Goal: Communication & Community: Participate in discussion

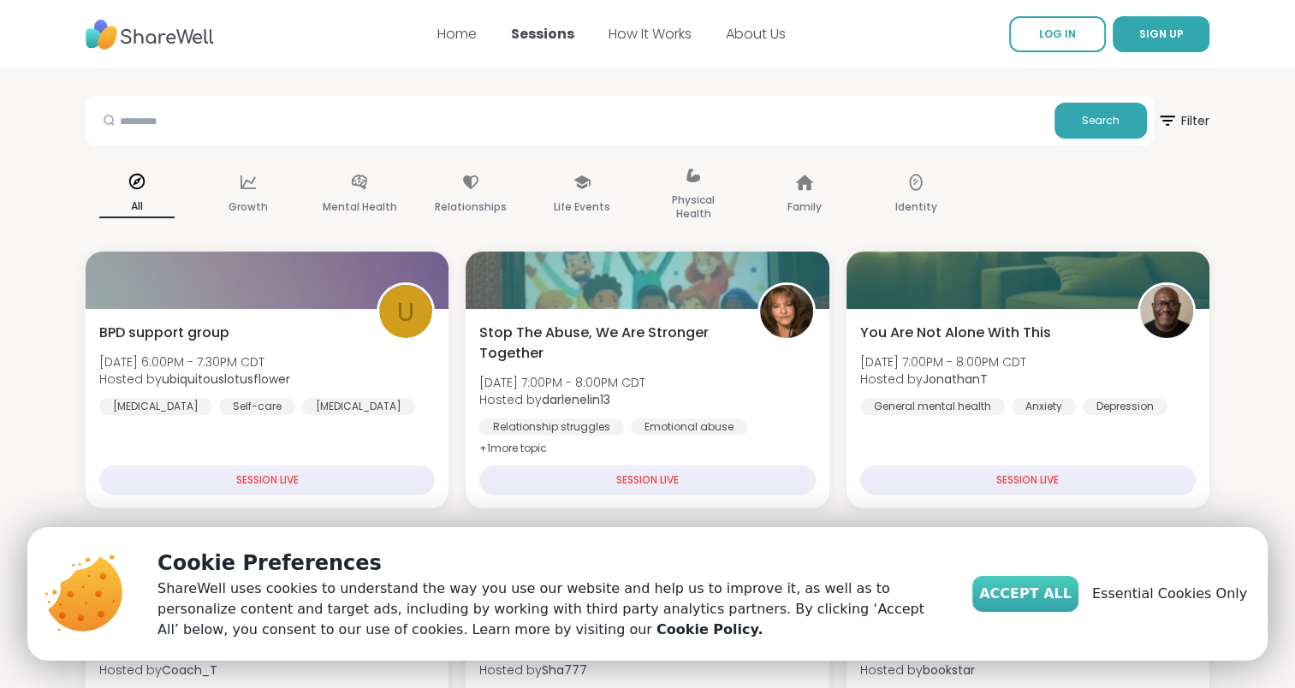
click at [1048, 591] on span "Accept All" at bounding box center [1025, 594] width 92 height 21
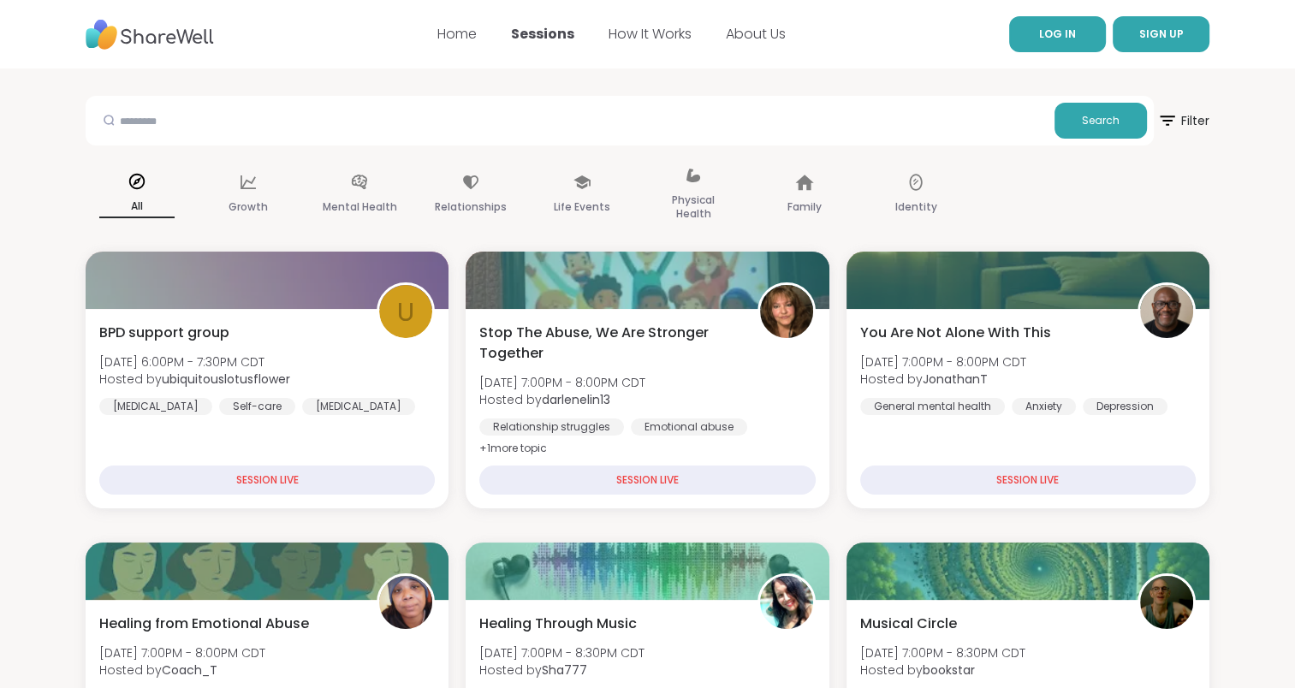
click at [1058, 32] on span "LOG IN" at bounding box center [1057, 34] width 37 height 15
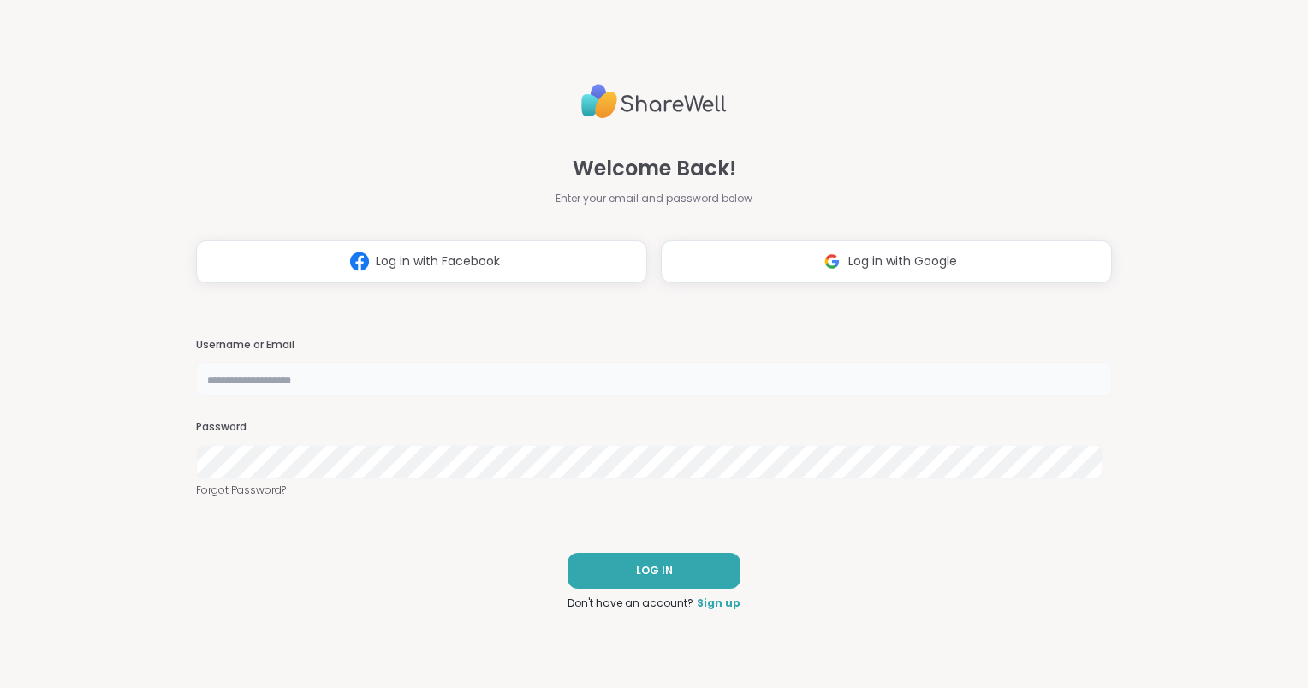
type input "**********"
click at [829, 259] on img at bounding box center [832, 262] width 33 height 32
click at [654, 568] on span "LOG IN" at bounding box center [654, 570] width 37 height 15
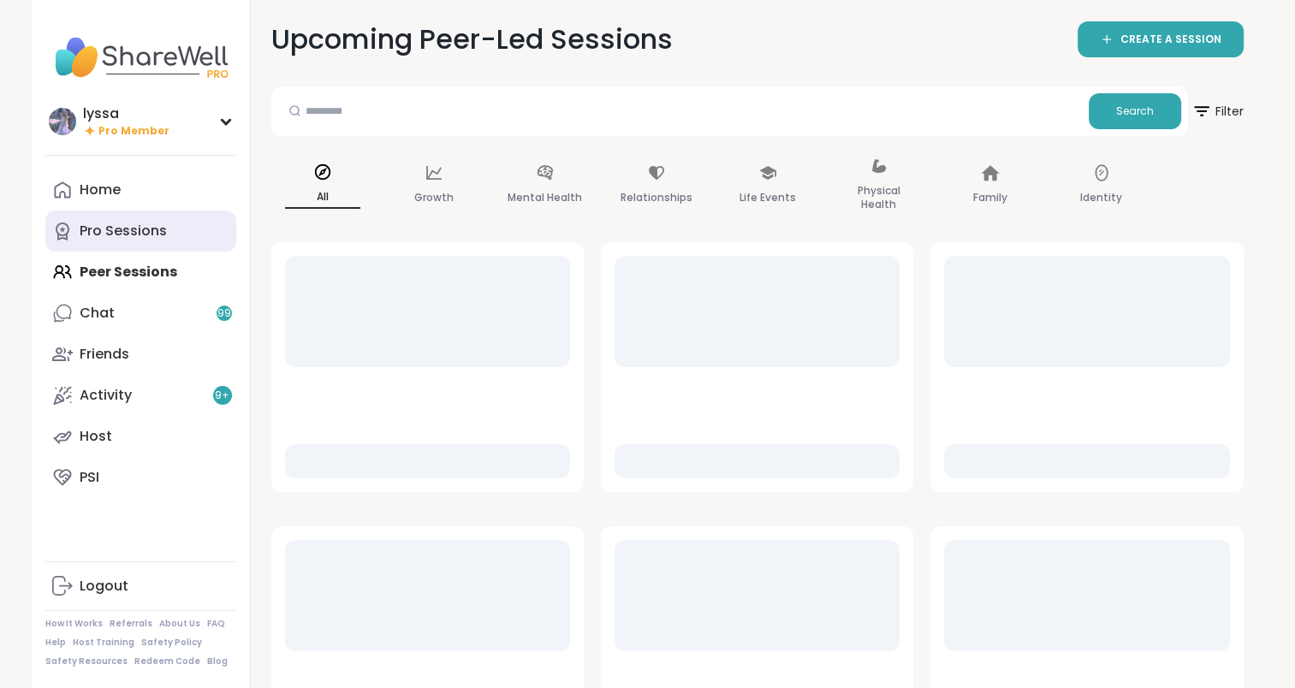
click at [162, 233] on div "Pro Sessions" at bounding box center [123, 231] width 87 height 19
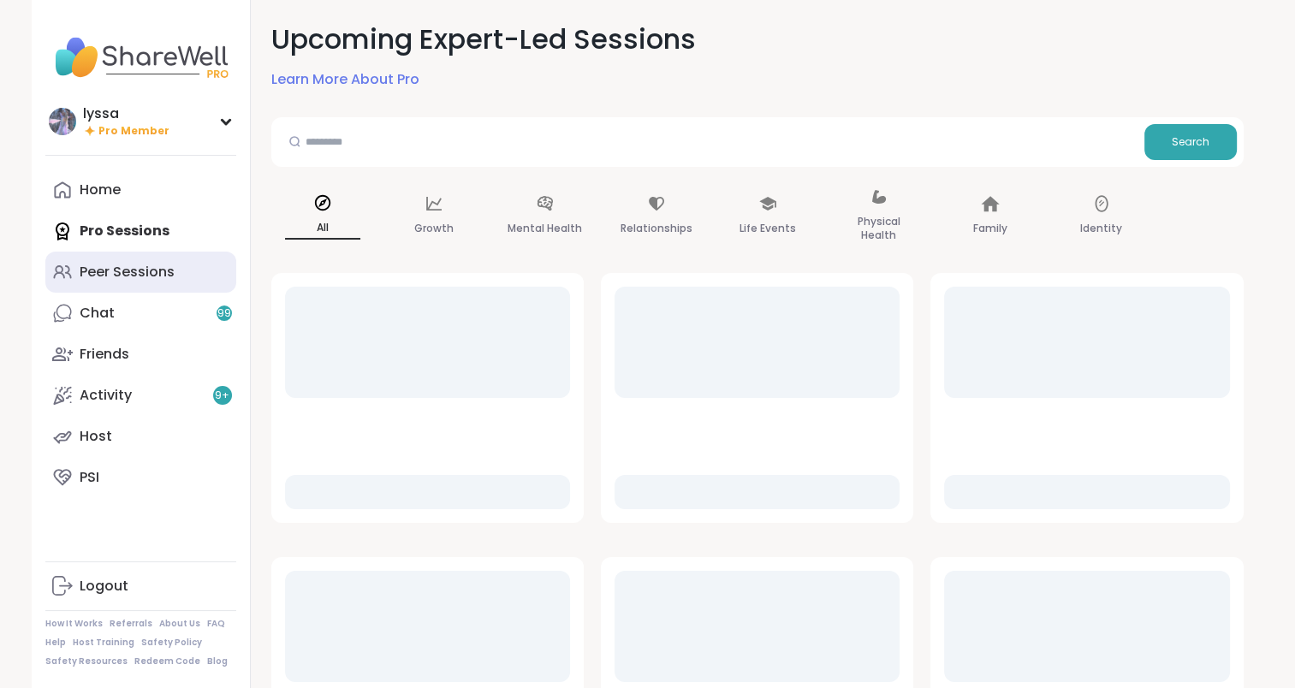
click at [153, 256] on link "Peer Sessions" at bounding box center [140, 272] width 191 height 41
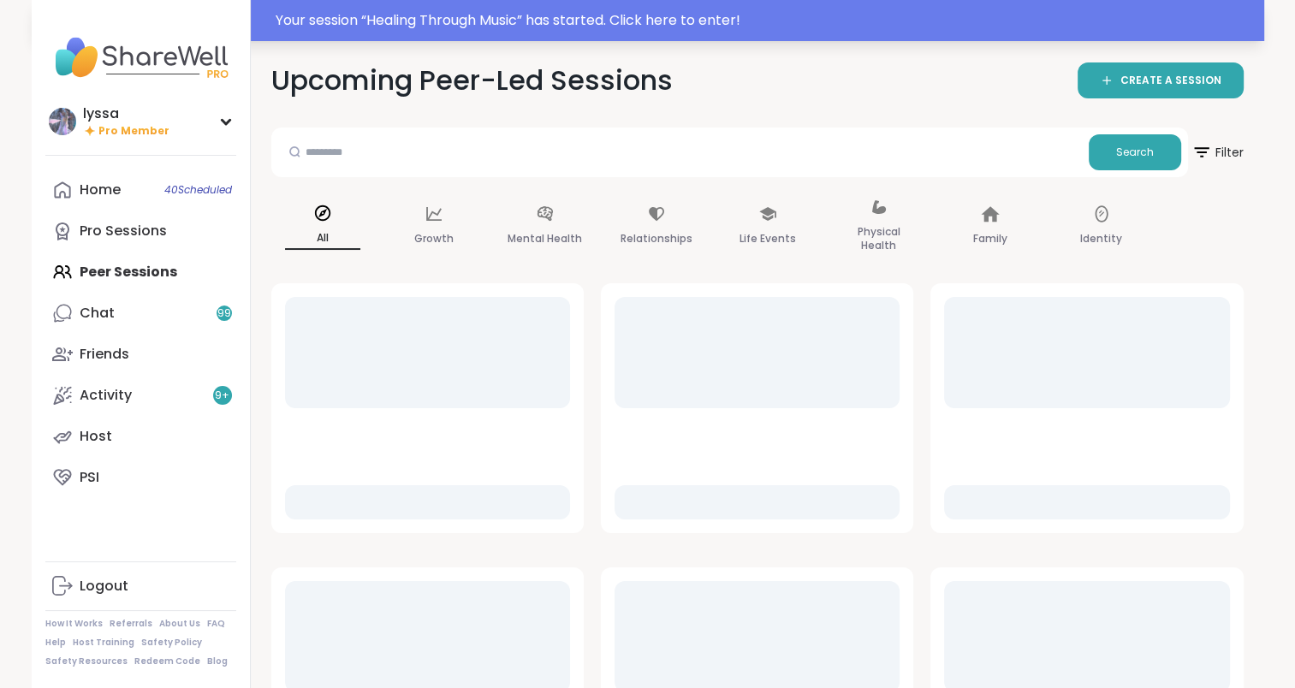
click at [363, 16] on div "Your session “ Healing Through Music ” has started. Click here to enter!" at bounding box center [765, 20] width 978 height 21
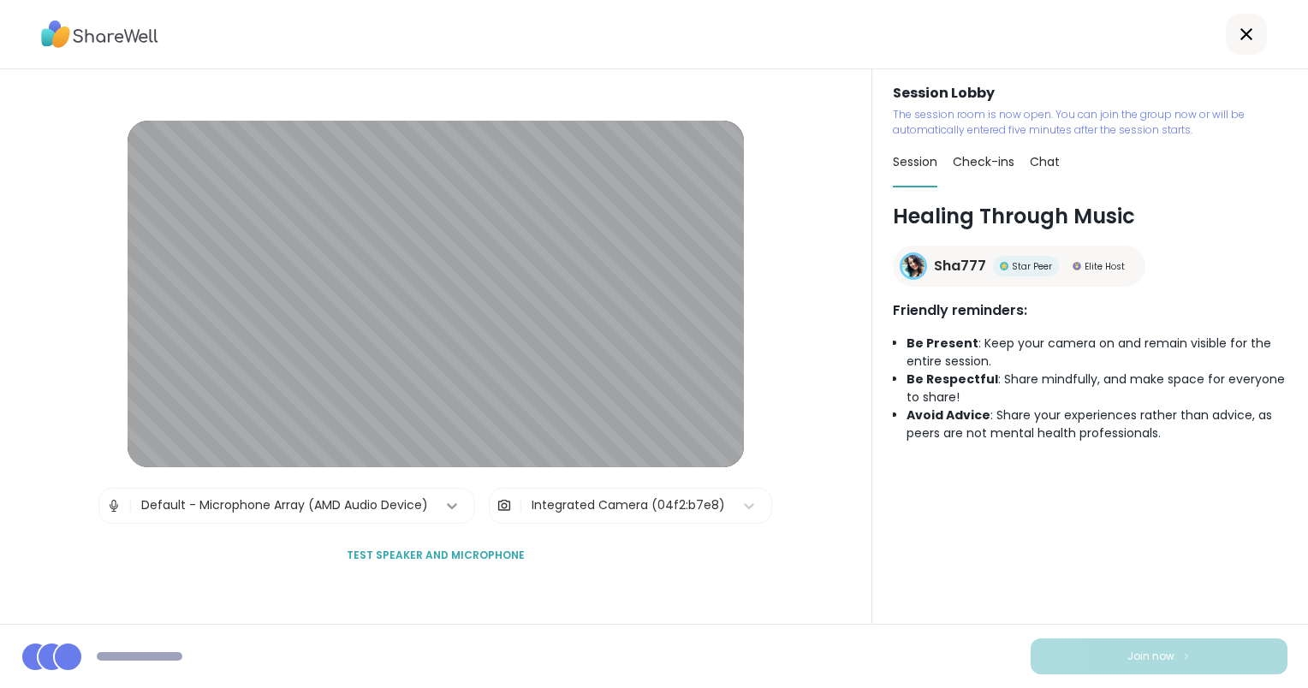
click at [450, 504] on icon at bounding box center [451, 505] width 17 height 17
click at [501, 626] on div "Join now" at bounding box center [654, 656] width 1308 height 64
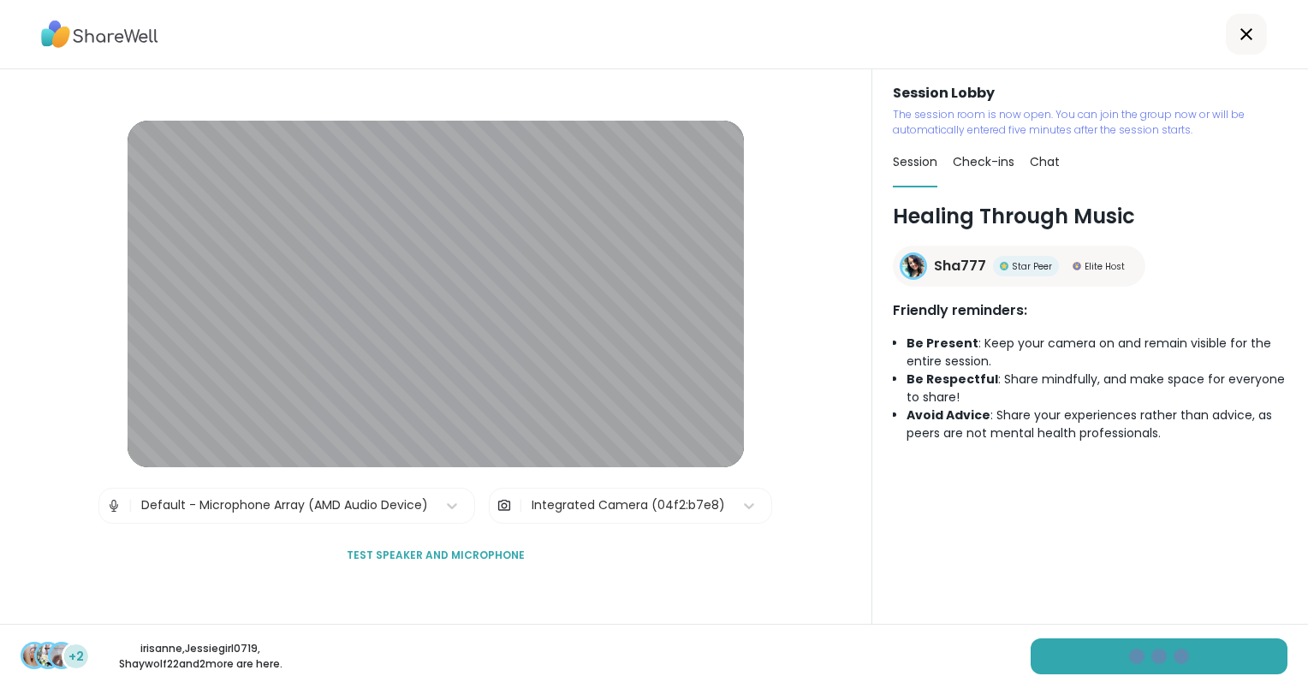
click at [425, 549] on span "Test speaker and microphone" at bounding box center [436, 555] width 178 height 15
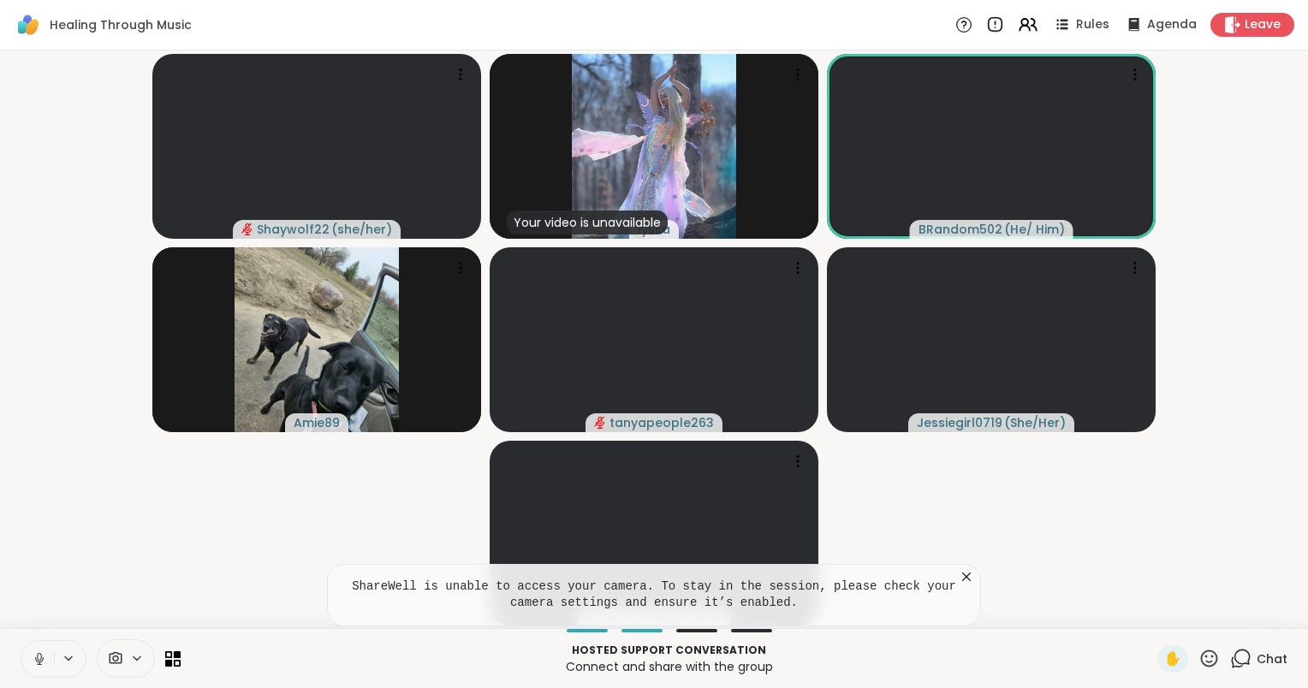
click at [964, 575] on icon at bounding box center [966, 576] width 17 height 17
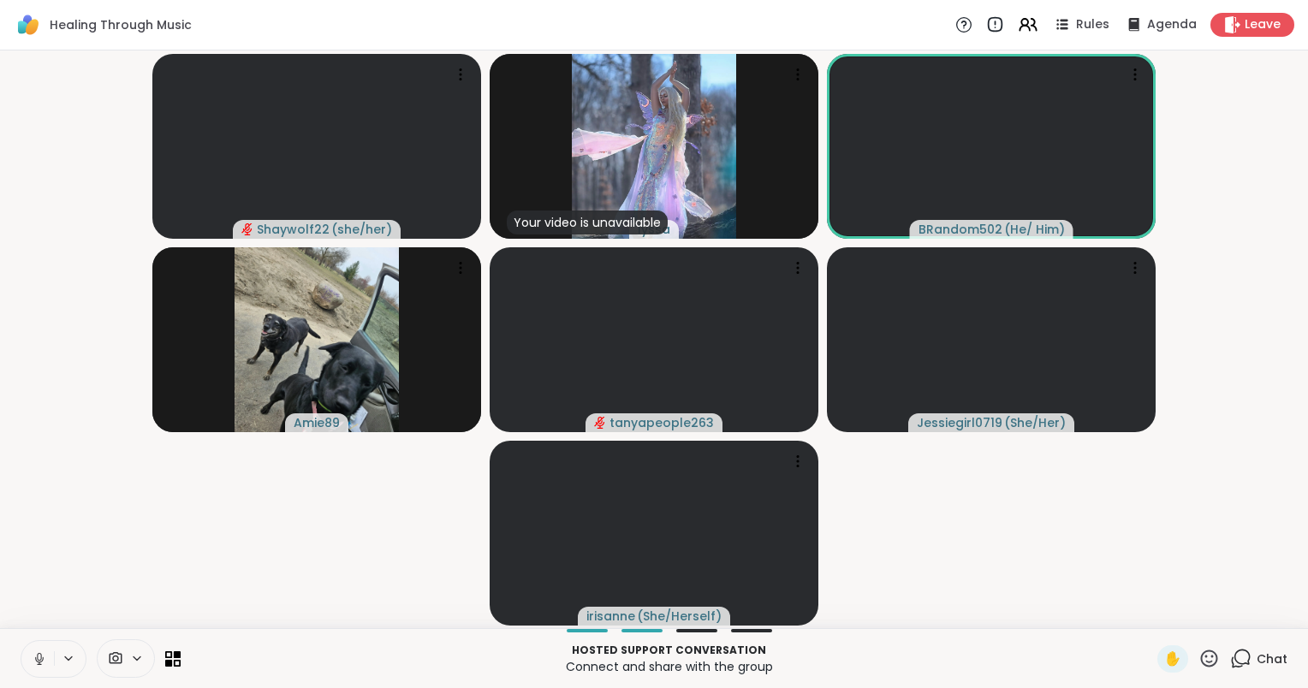
click at [141, 651] on icon at bounding box center [137, 658] width 14 height 15
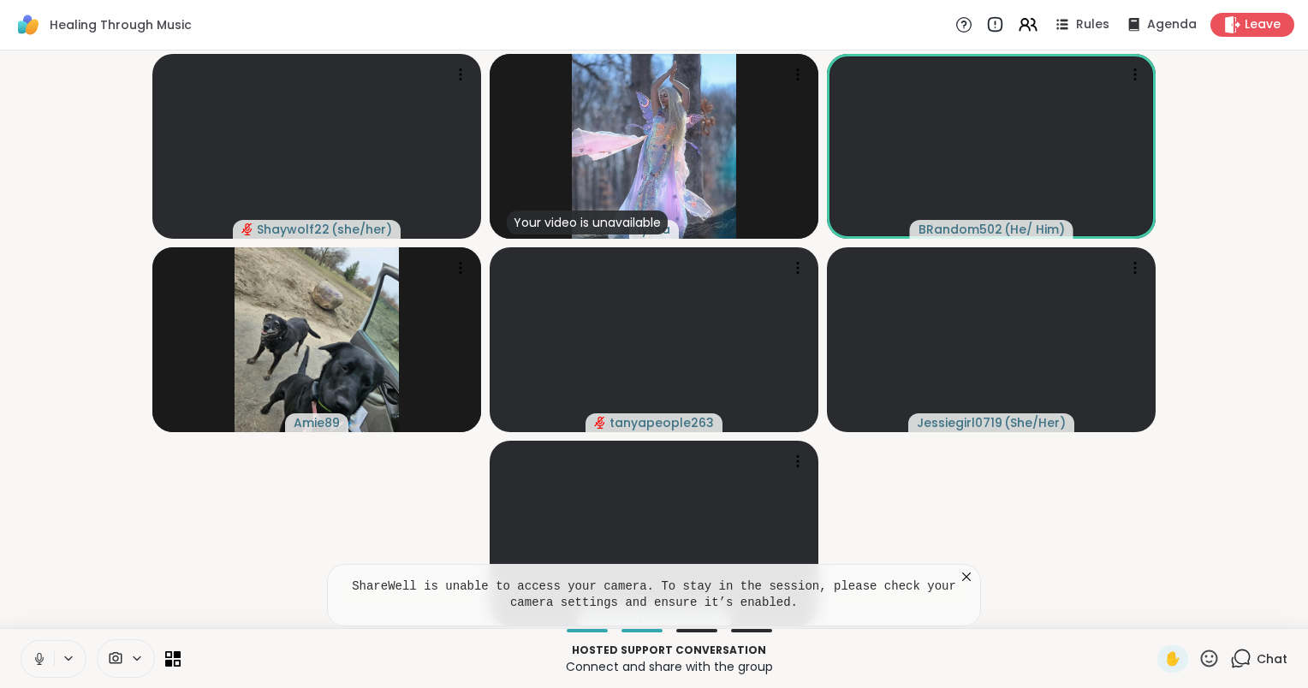
click at [262, 503] on video-player-container "Shaywolf22 ( she/her ) Your video is unavailable lyssa BRandom502 ( He/ Him ) A…" at bounding box center [653, 339] width 1287 height 564
click at [40, 653] on icon at bounding box center [39, 657] width 4 height 8
click at [42, 653] on icon at bounding box center [39, 658] width 15 height 15
click at [23, 661] on button at bounding box center [37, 659] width 33 height 36
click at [1256, 666] on span "Chat" at bounding box center [1271, 658] width 31 height 17
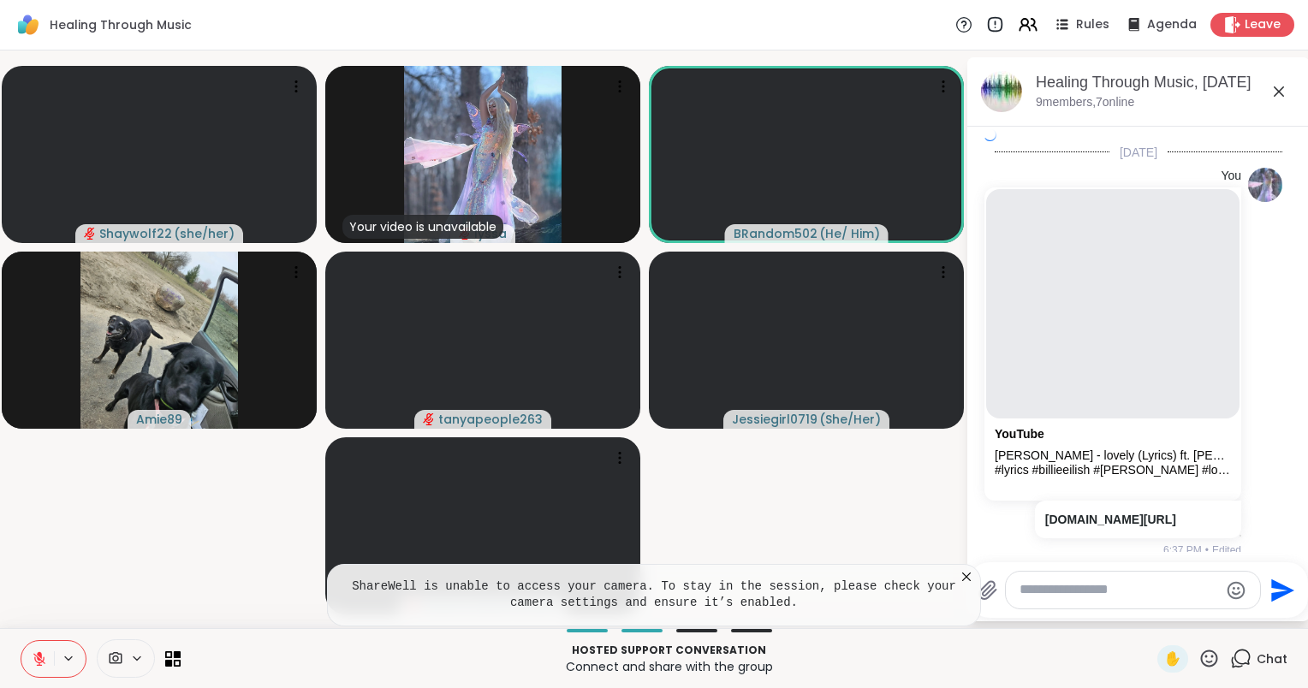
scroll to position [7834, 0]
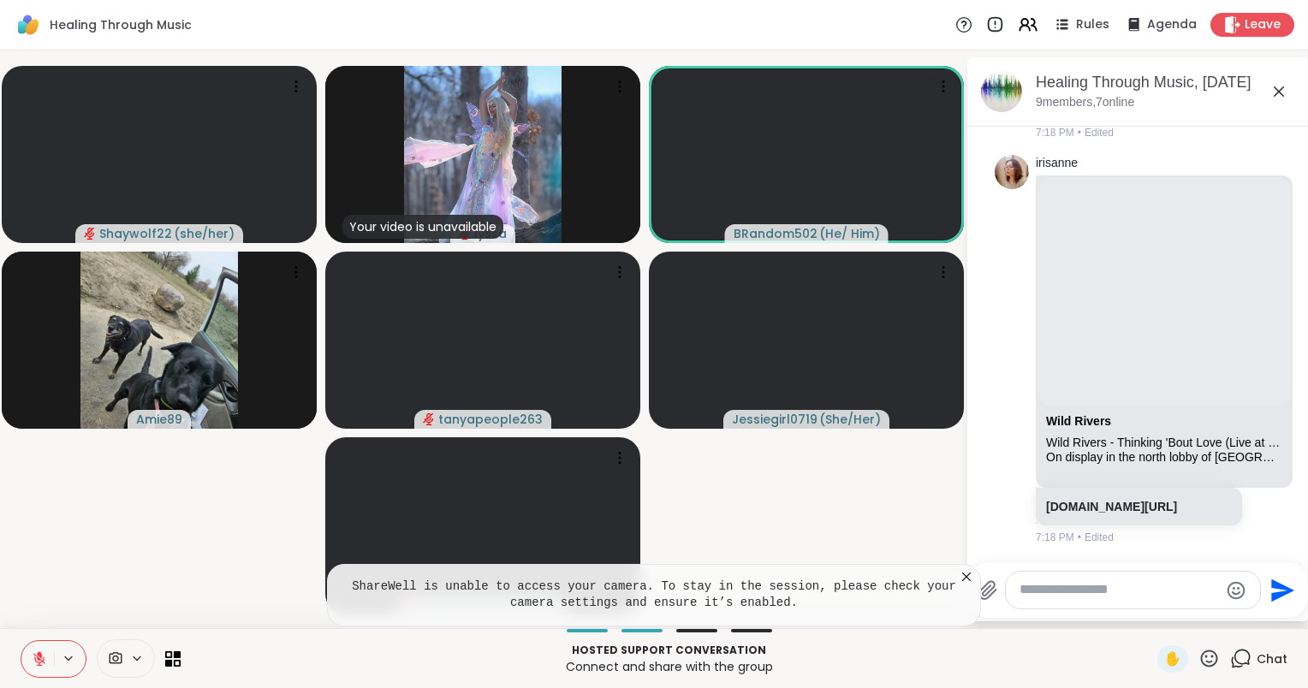
click at [1113, 596] on textarea "Type your message" at bounding box center [1118, 590] width 199 height 18
type textarea "**********"
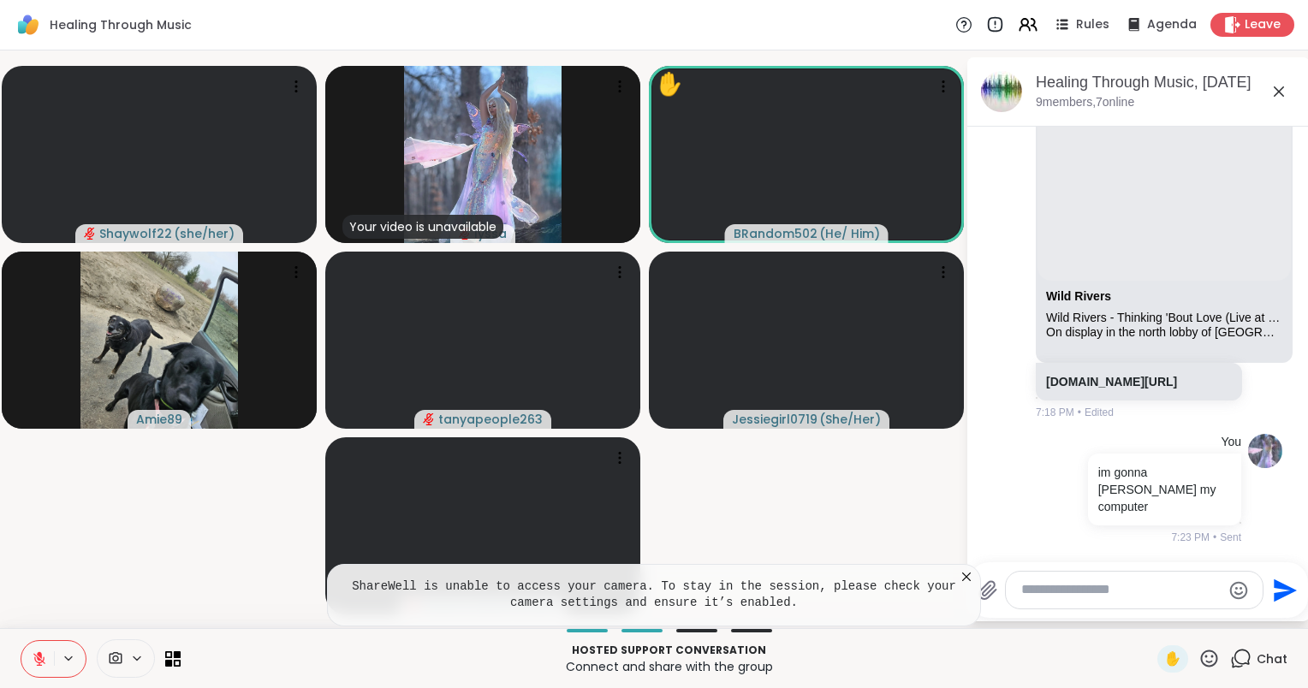
scroll to position [7942, 0]
click at [963, 572] on icon at bounding box center [966, 576] width 17 height 17
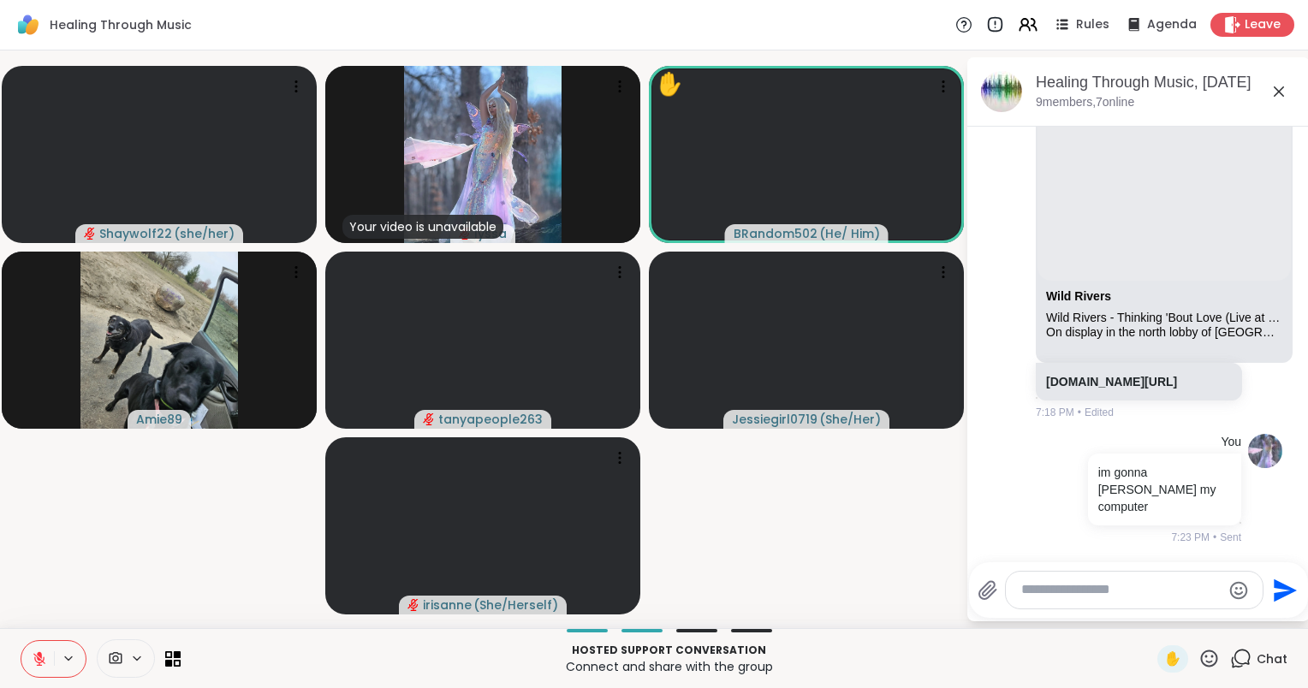
click at [1279, 89] on icon at bounding box center [1278, 91] width 10 height 10
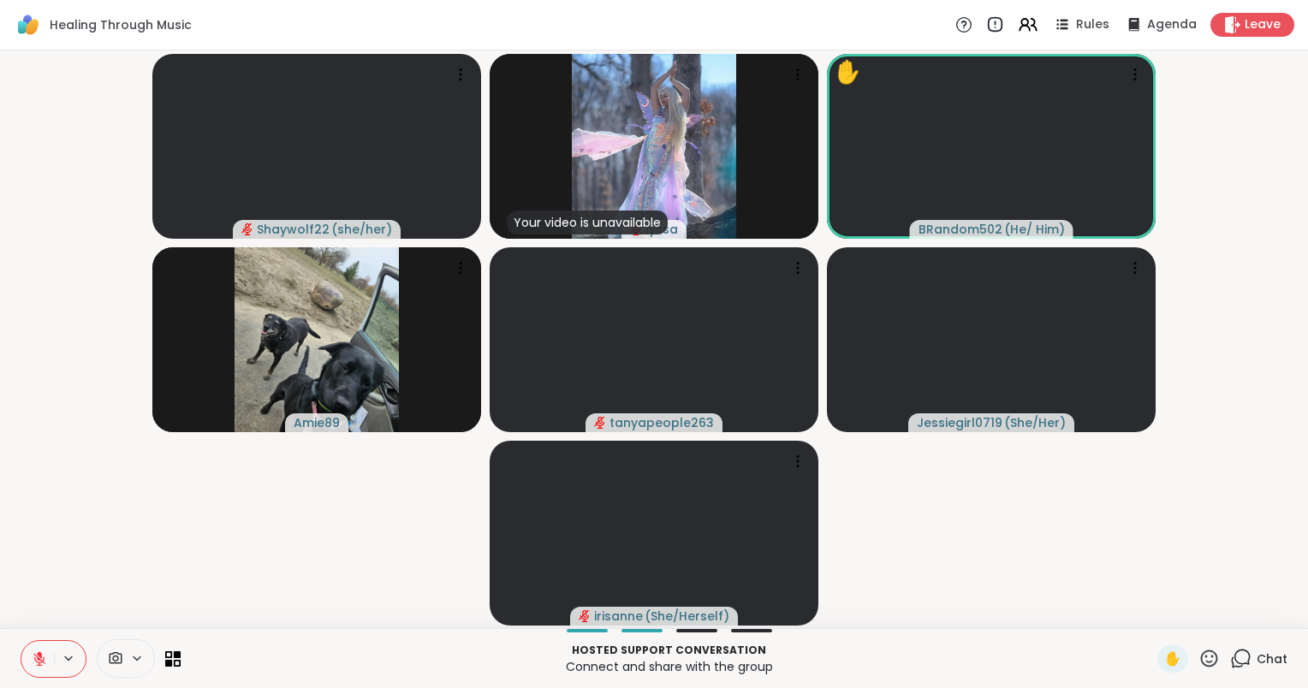
click at [28, 660] on button at bounding box center [37, 659] width 33 height 36
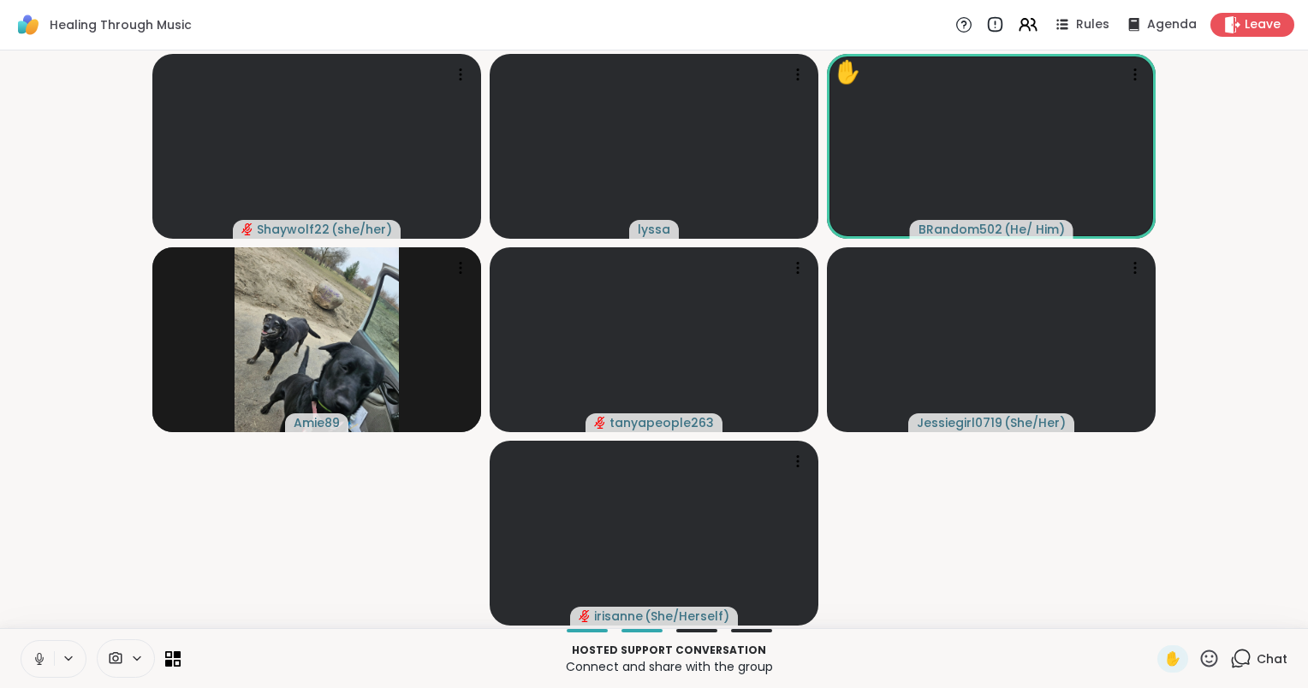
click at [39, 657] on icon at bounding box center [39, 658] width 15 height 15
click at [40, 657] on icon at bounding box center [39, 658] width 15 height 15
click at [32, 659] on icon at bounding box center [39, 658] width 15 height 15
click at [1256, 656] on span "Chat" at bounding box center [1271, 658] width 31 height 17
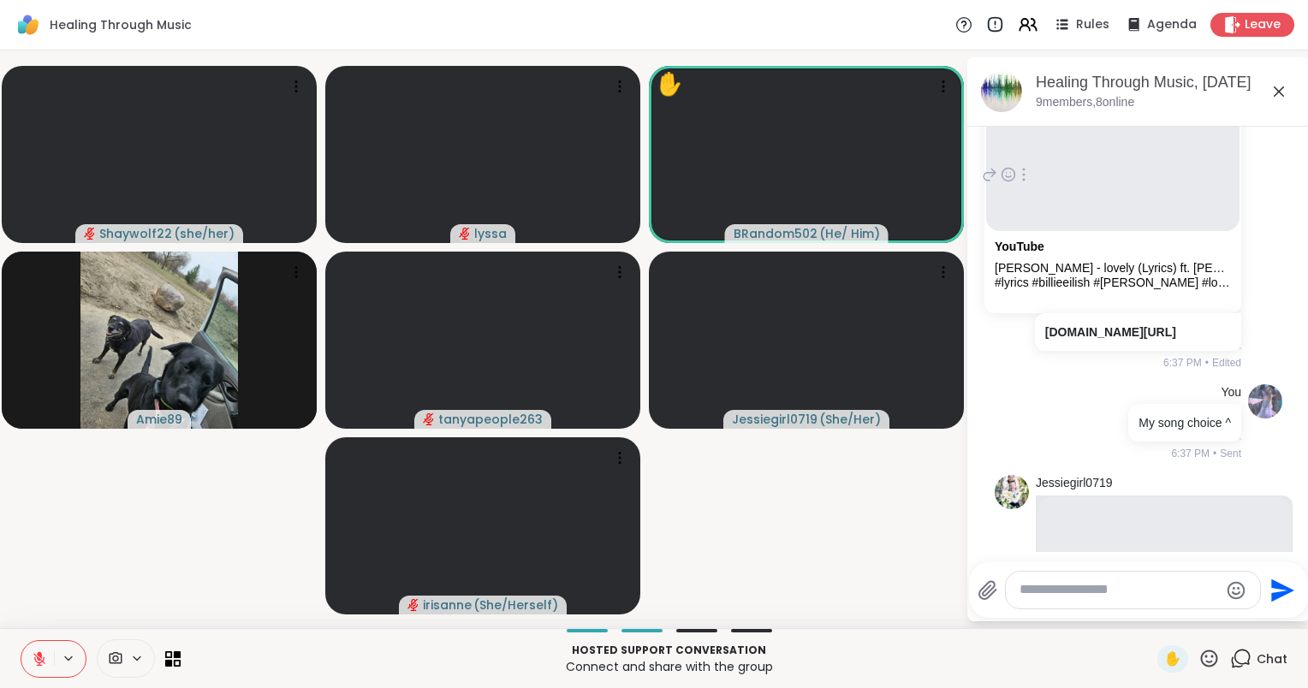
scroll to position [3081, 0]
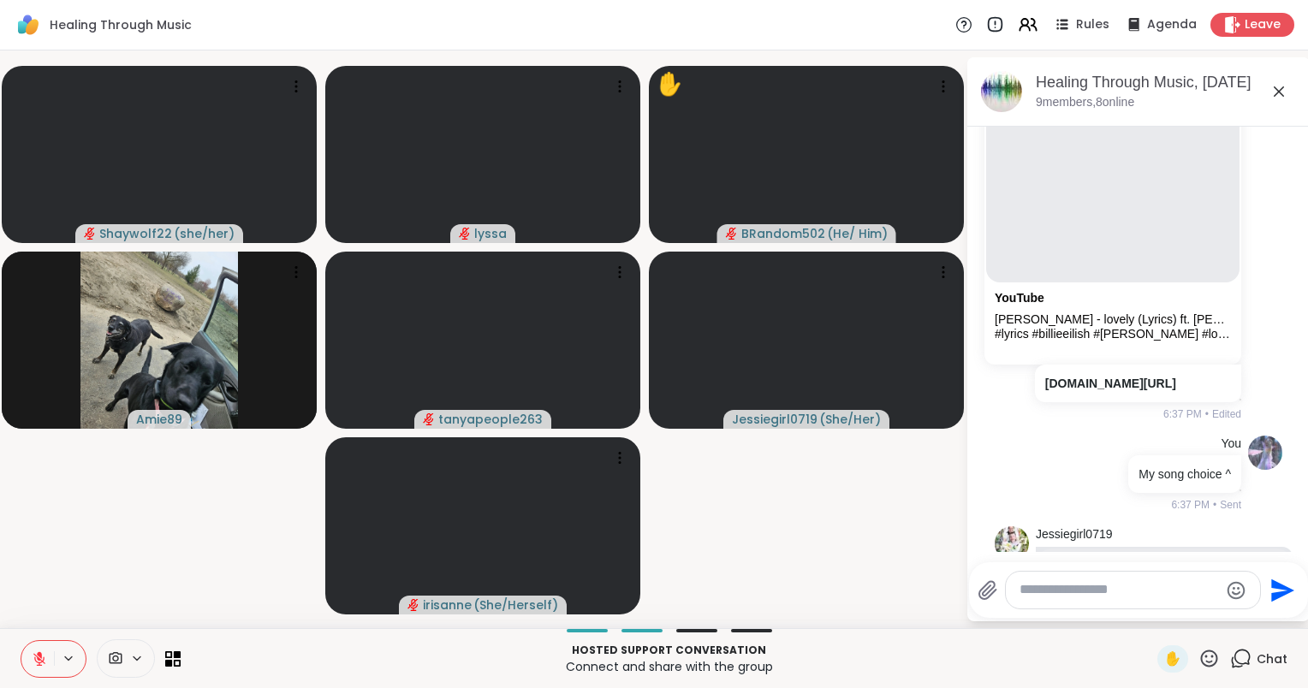
click at [1058, 590] on textarea "Type your message" at bounding box center [1118, 590] width 199 height 18
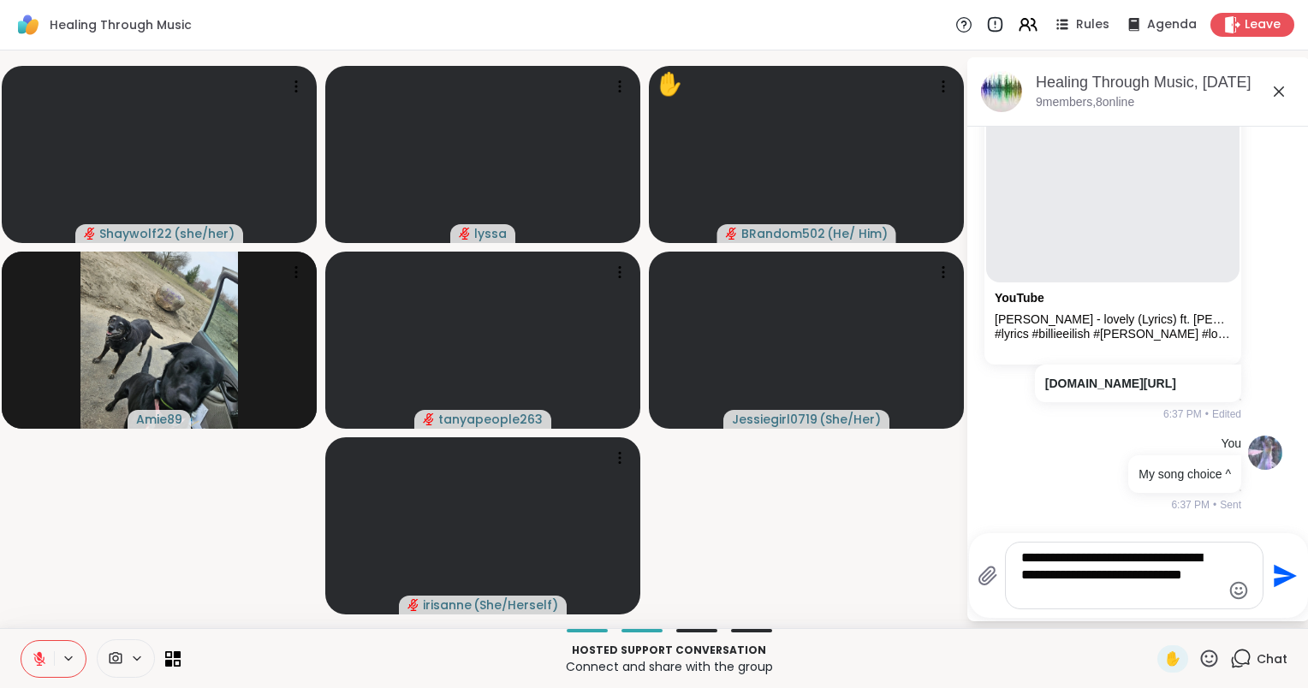
type textarea "**********"
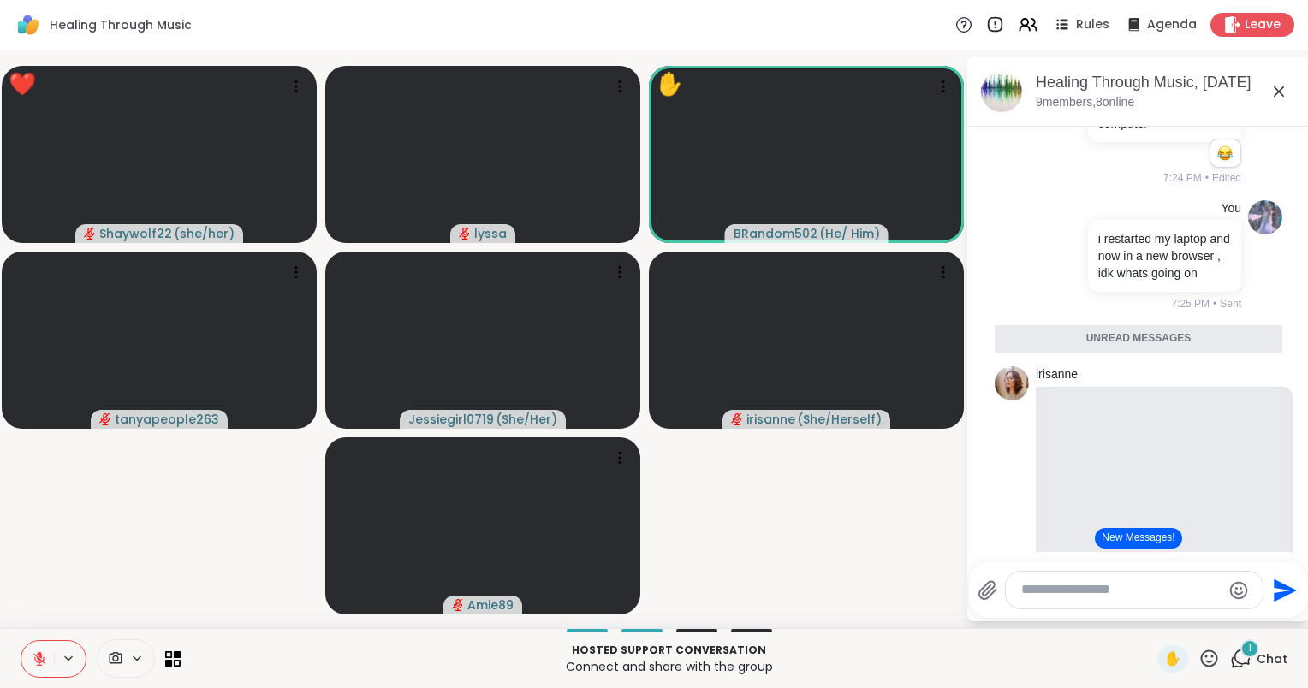
scroll to position [7970, 0]
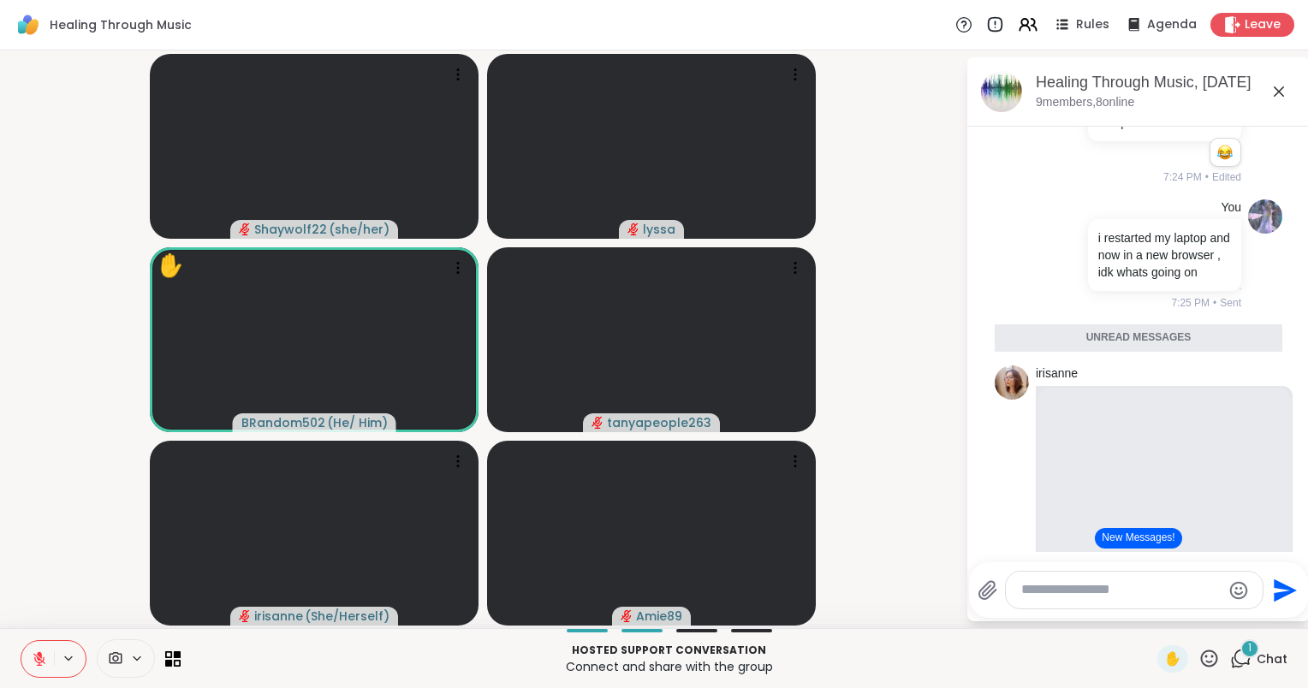
click at [34, 659] on icon at bounding box center [39, 659] width 12 height 12
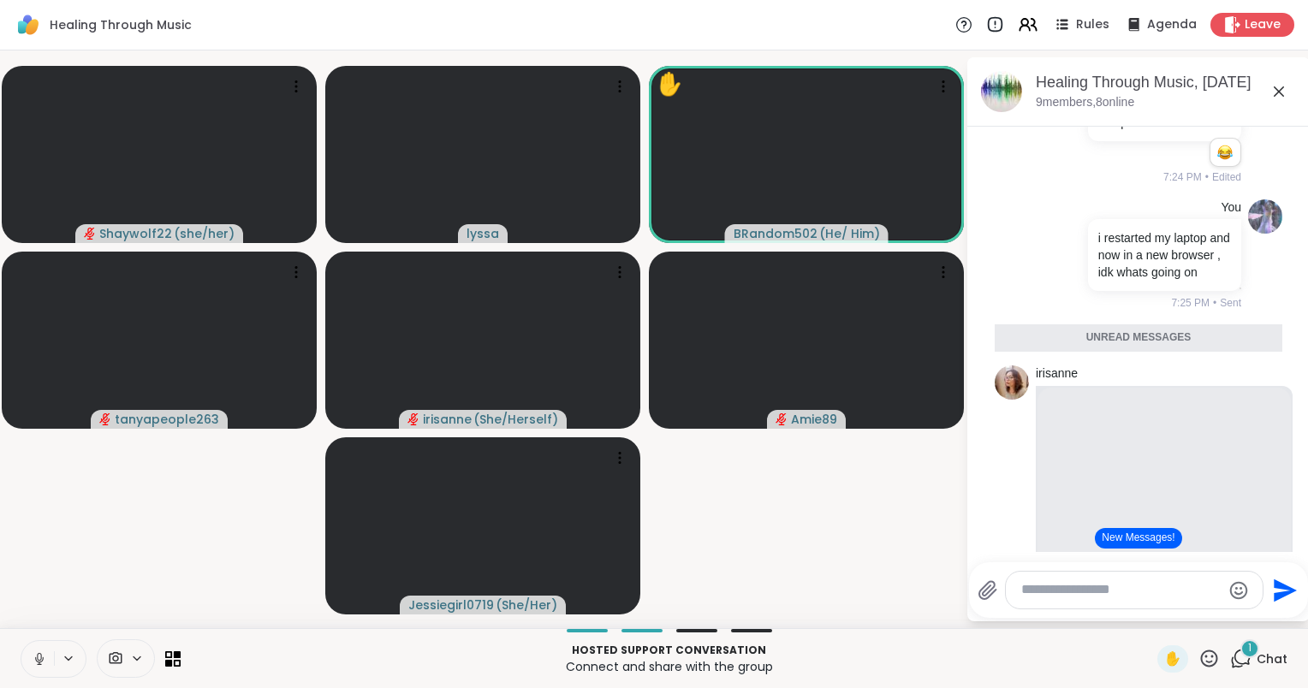
click at [1113, 536] on button "New Messages!" at bounding box center [1138, 538] width 86 height 21
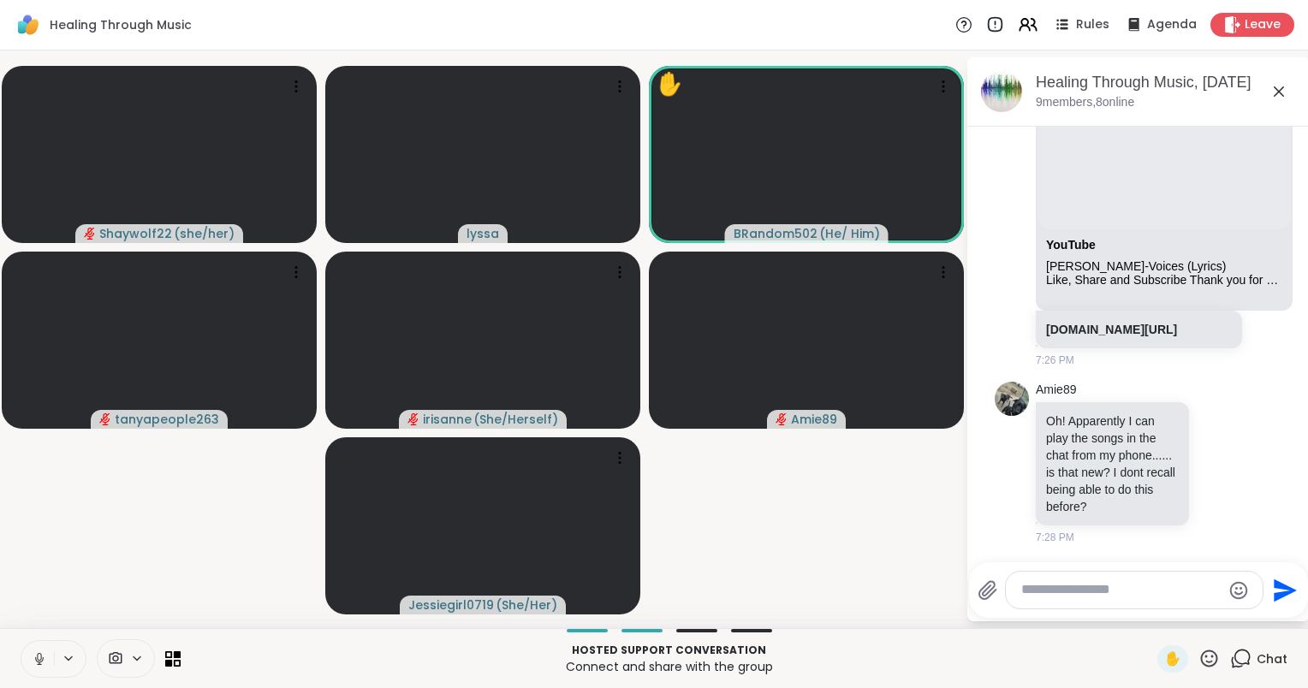
click at [1095, 592] on textarea "Type your message" at bounding box center [1120, 590] width 199 height 18
type textarea "**********"
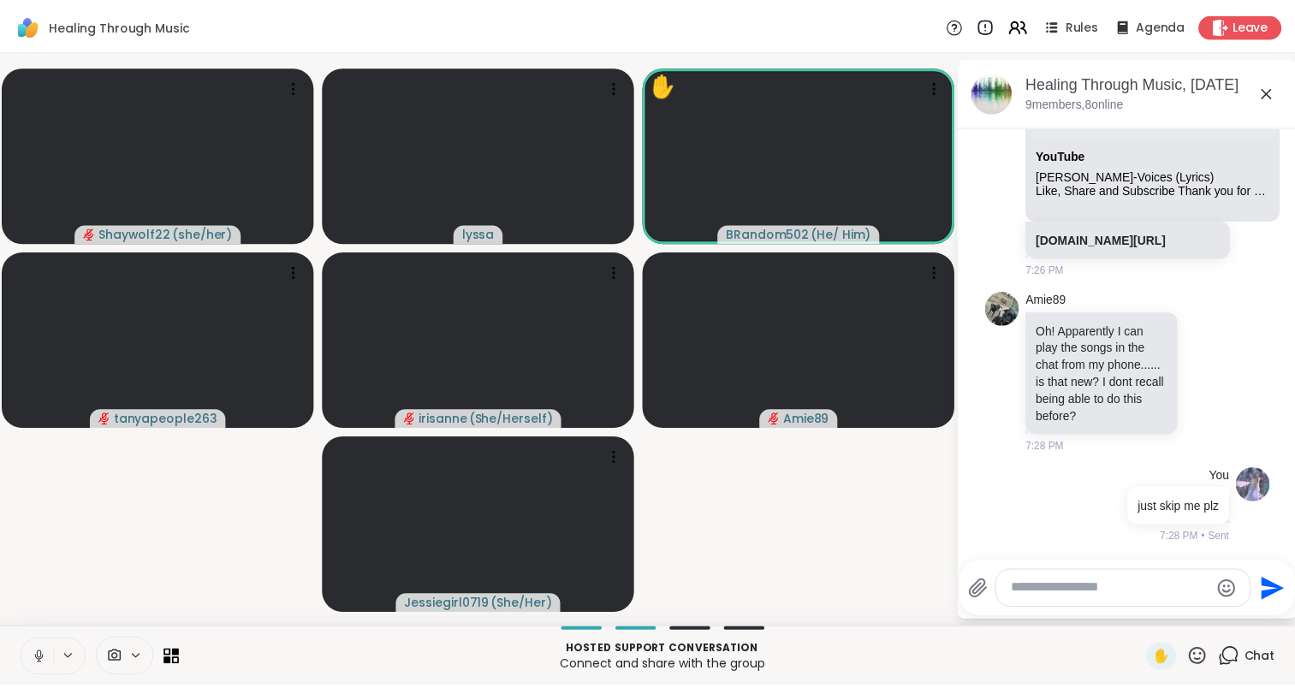
scroll to position [9339, 0]
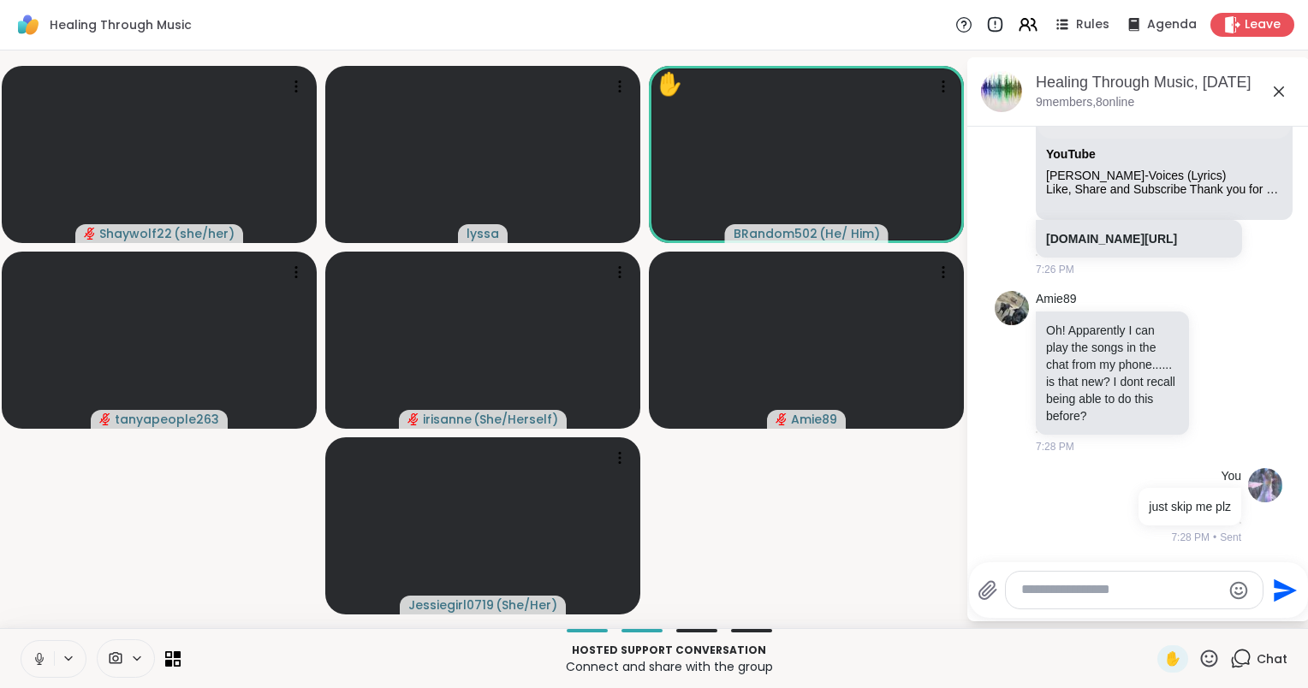
click at [40, 668] on button at bounding box center [37, 659] width 33 height 36
click at [1261, 26] on span "Leave" at bounding box center [1263, 25] width 38 height 18
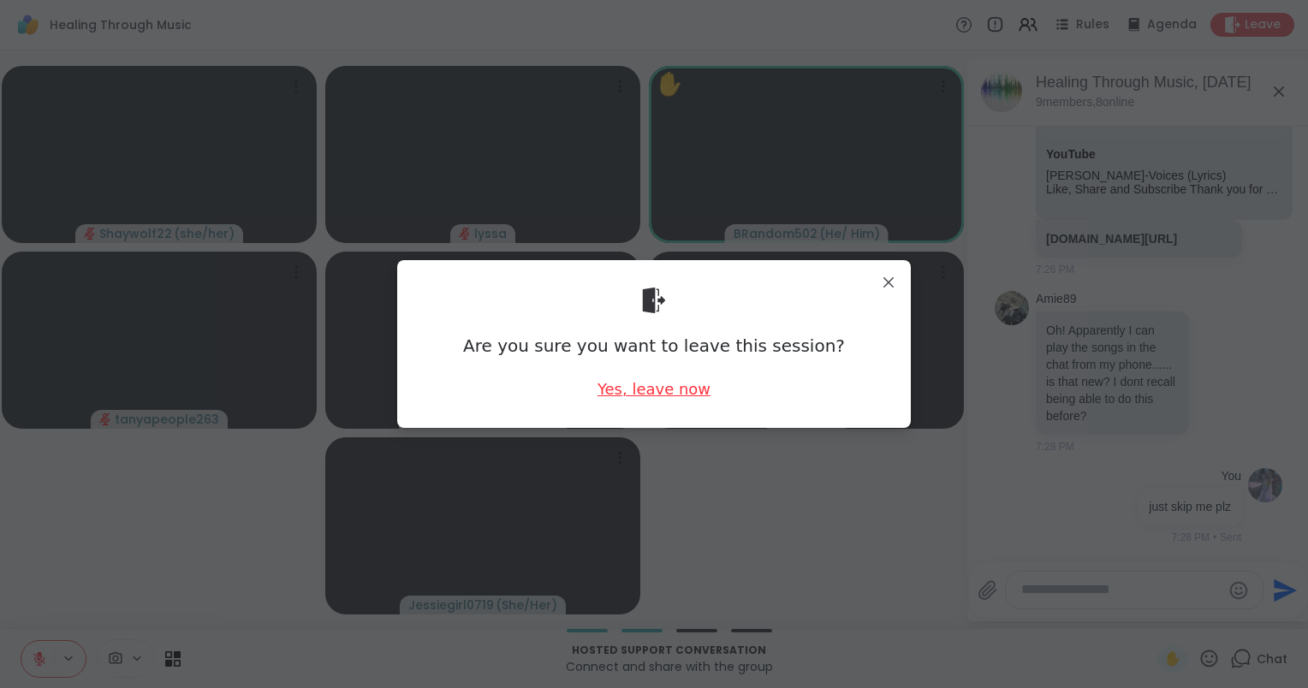
click at [667, 394] on div "Yes, leave now" at bounding box center [653, 388] width 113 height 21
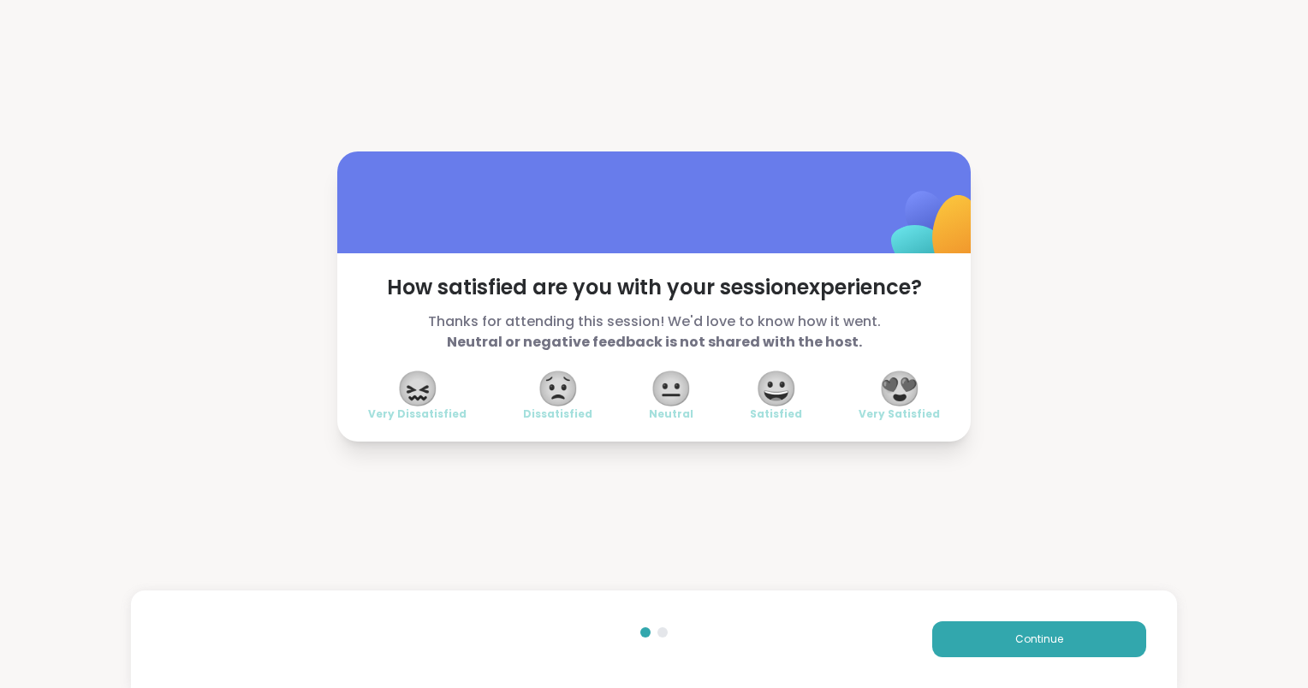
click at [835, 369] on div "How satisfied are you with your session experience? Thanks for attending this s…" at bounding box center [653, 347] width 633 height 188
click at [893, 397] on span "😍" at bounding box center [899, 388] width 43 height 31
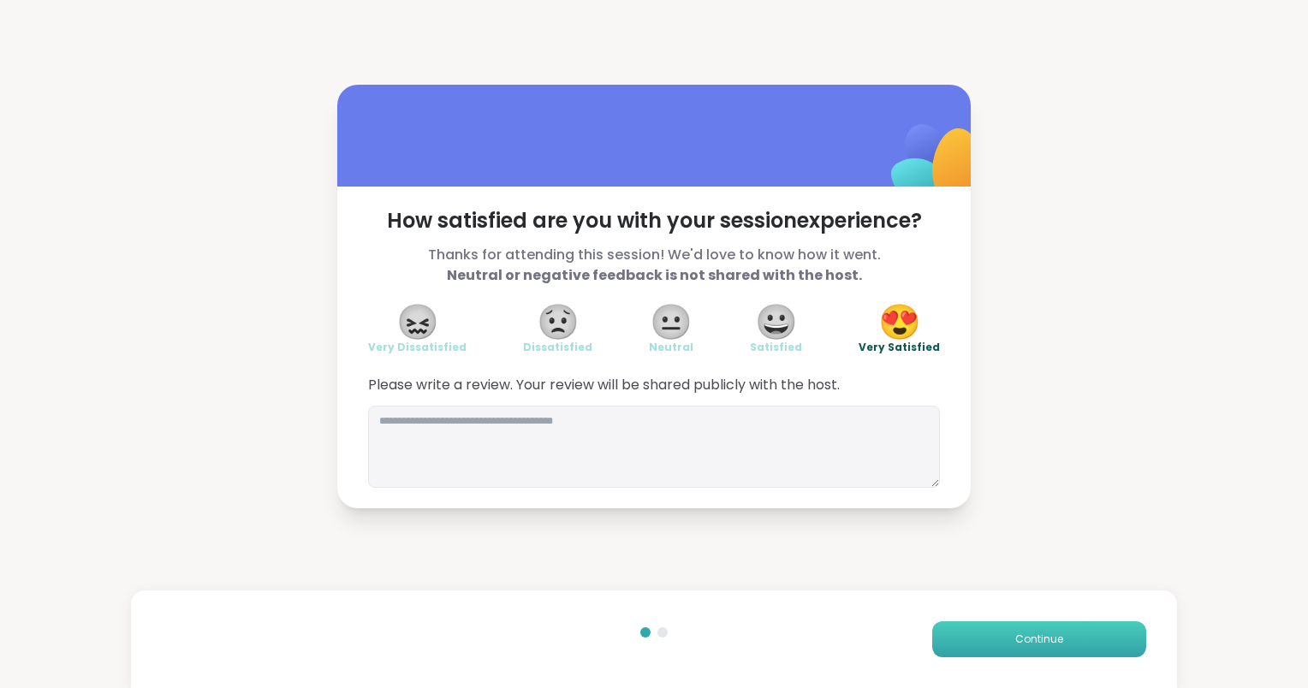
click at [976, 642] on button "Continue" at bounding box center [1039, 639] width 214 height 36
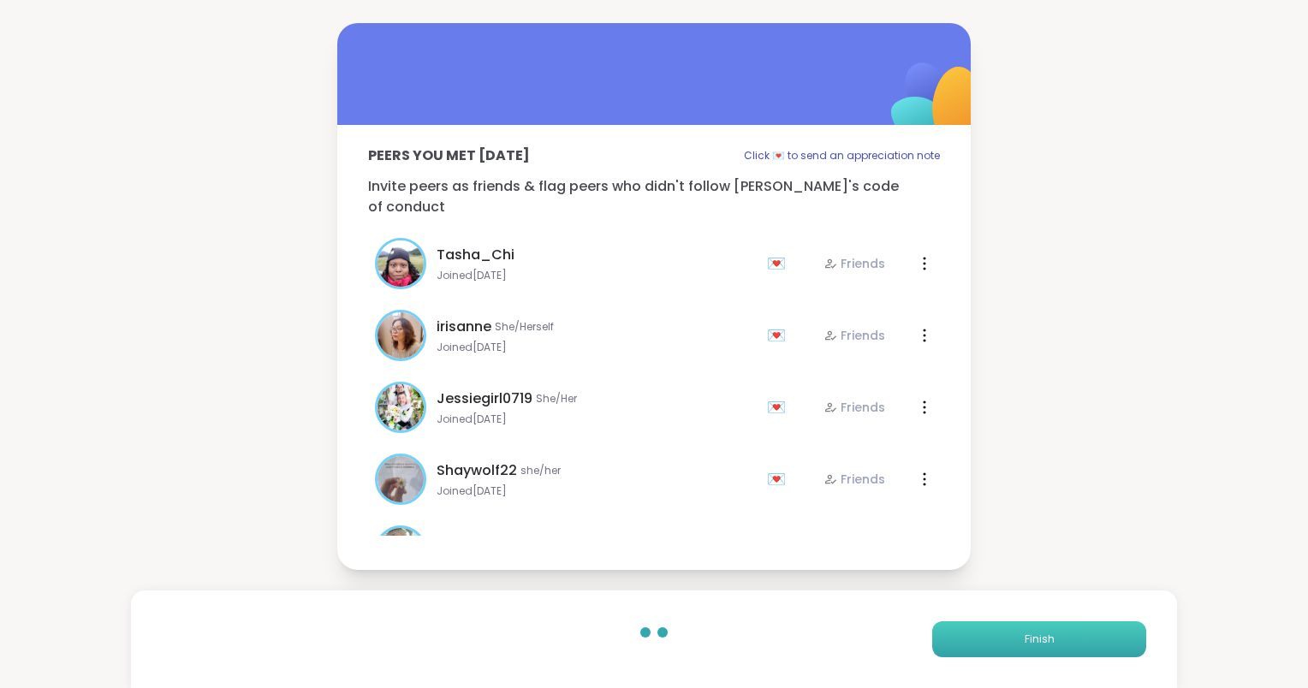
click at [971, 637] on button "Finish" at bounding box center [1039, 639] width 214 height 36
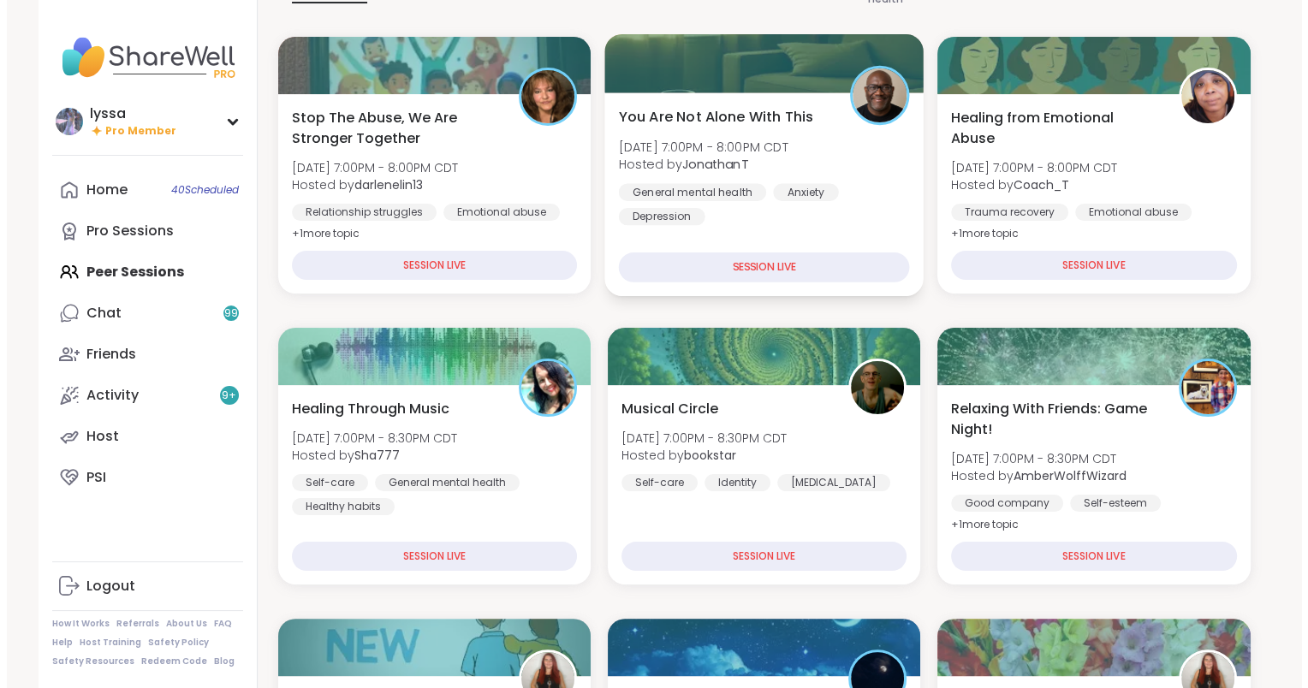
scroll to position [207, 0]
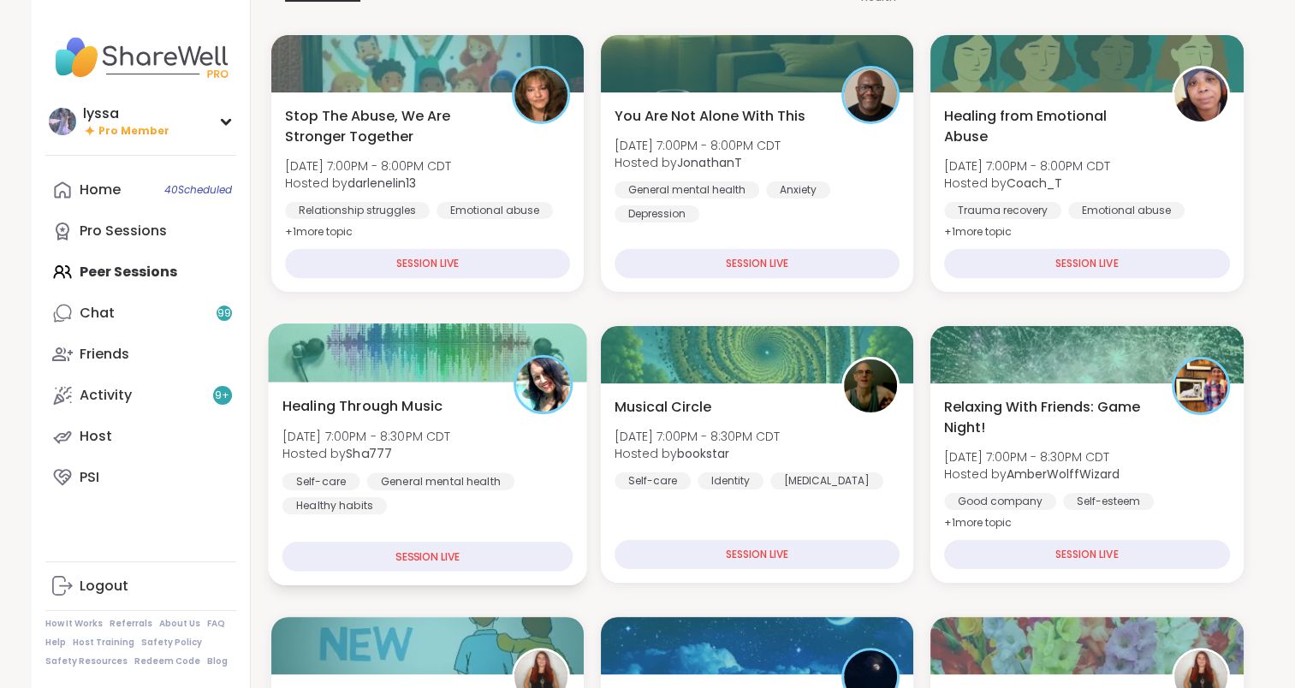
click at [527, 442] on div "Healing Through Music [DATE] 7:00PM - 8:30PM CDT Hosted by Sha777 Self-care Gen…" at bounding box center [427, 454] width 291 height 119
